Goal: Navigation & Orientation: Find specific page/section

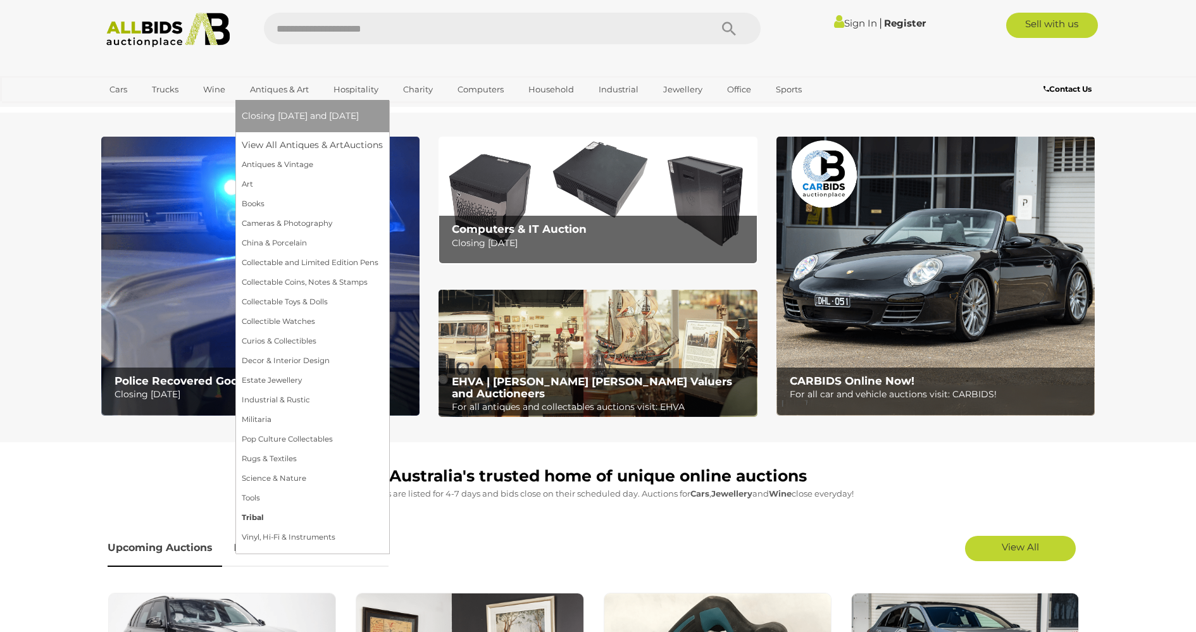
click at [257, 518] on link "Tribal" at bounding box center [312, 518] width 141 height 20
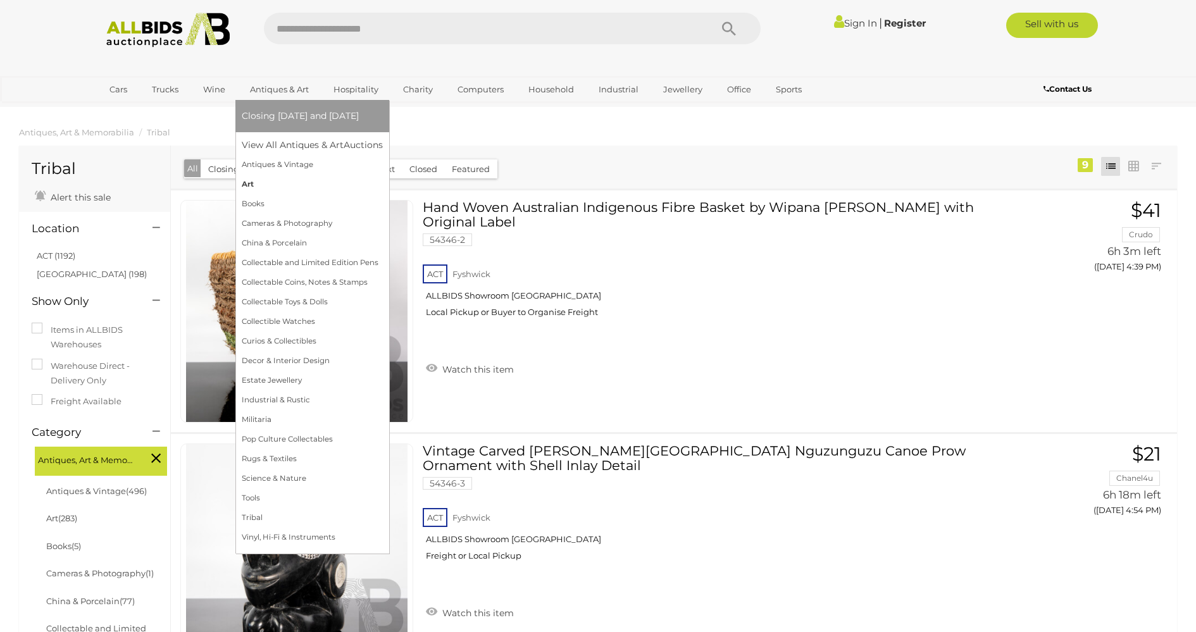
click at [253, 182] on link "Art" at bounding box center [312, 185] width 141 height 20
